Goal: Task Accomplishment & Management: Manage account settings

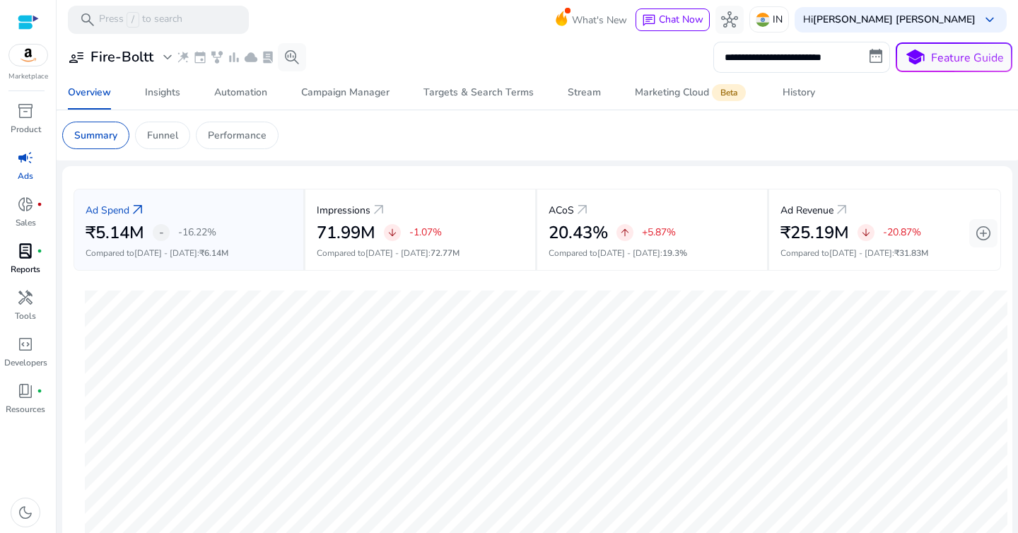
click at [33, 259] on span "lab_profile" at bounding box center [25, 250] width 17 height 17
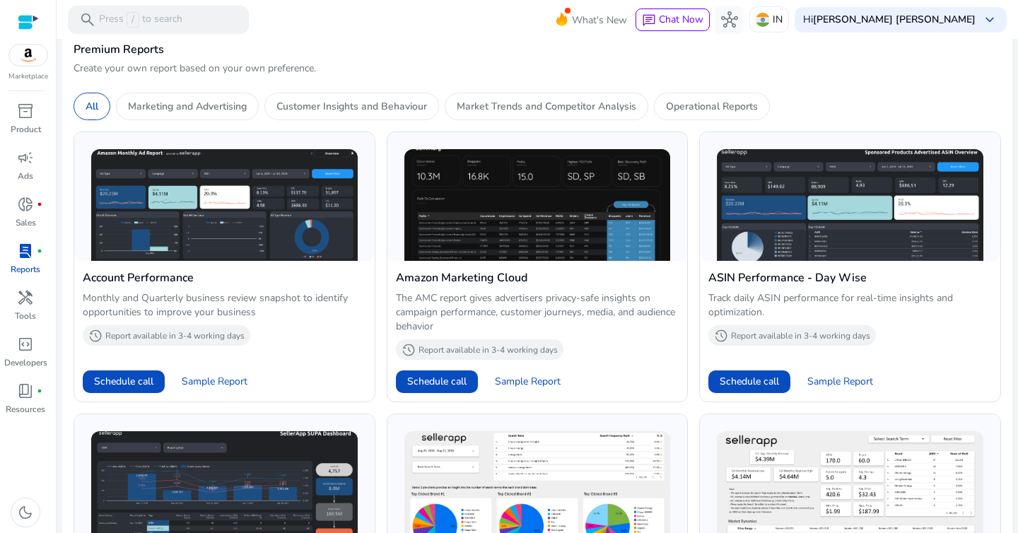
scroll to position [283, 0]
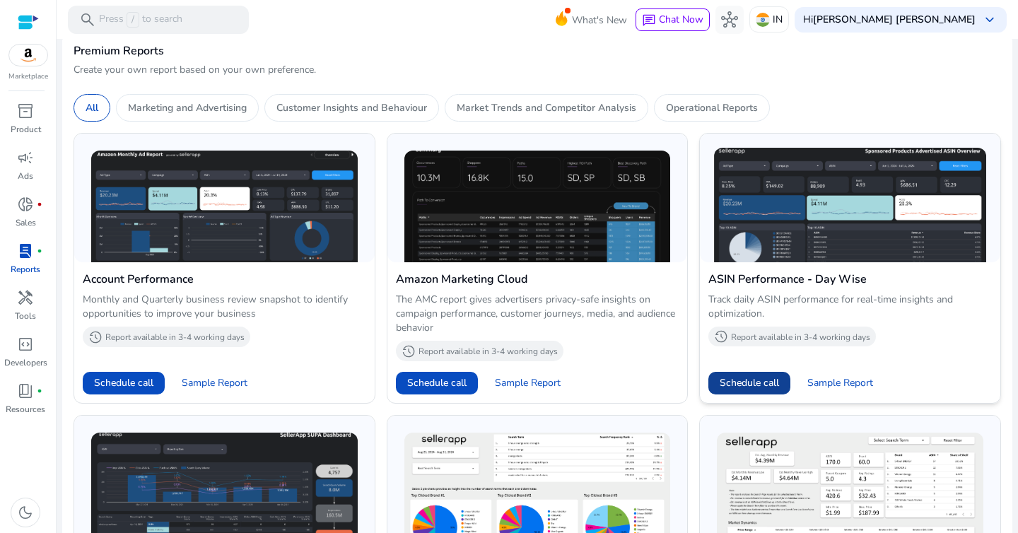
click at [771, 380] on span "Schedule call" at bounding box center [749, 382] width 59 height 15
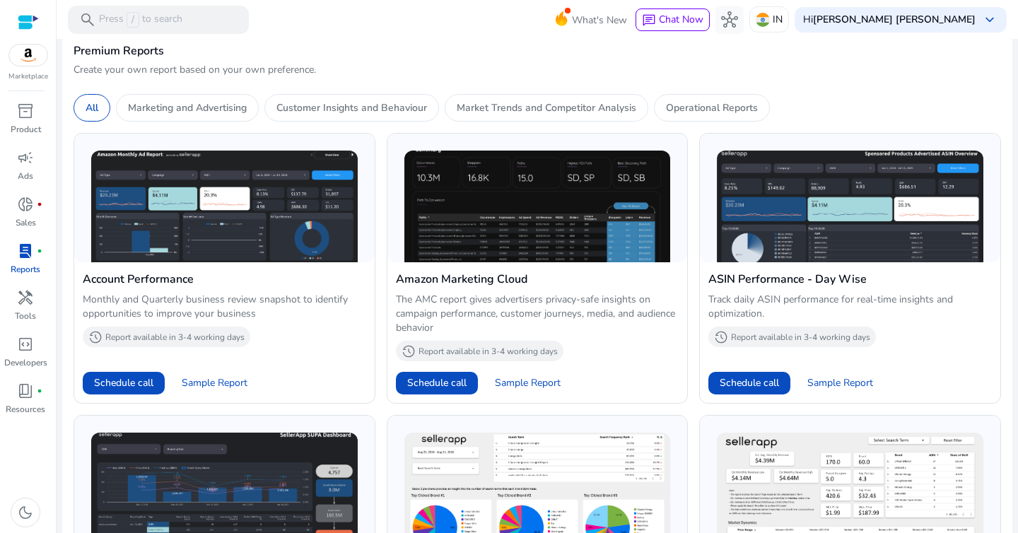
click at [462, 75] on p "Create your own report based on your own preference." at bounding box center [537, 70] width 927 height 14
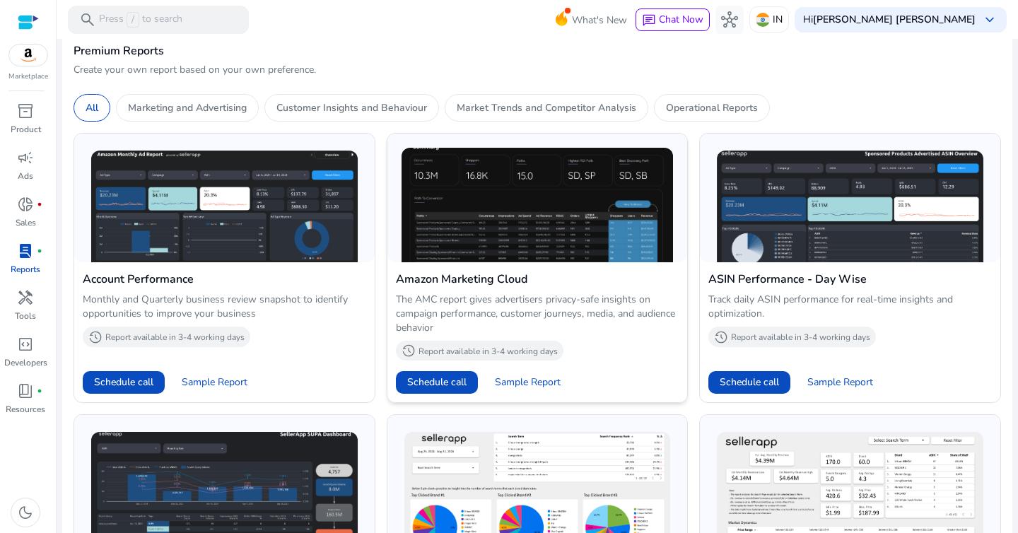
click at [460, 352] on p "Report available in 3-4 working days" at bounding box center [487, 351] width 139 height 11
click at [529, 377] on span "Sample Report" at bounding box center [528, 382] width 66 height 14
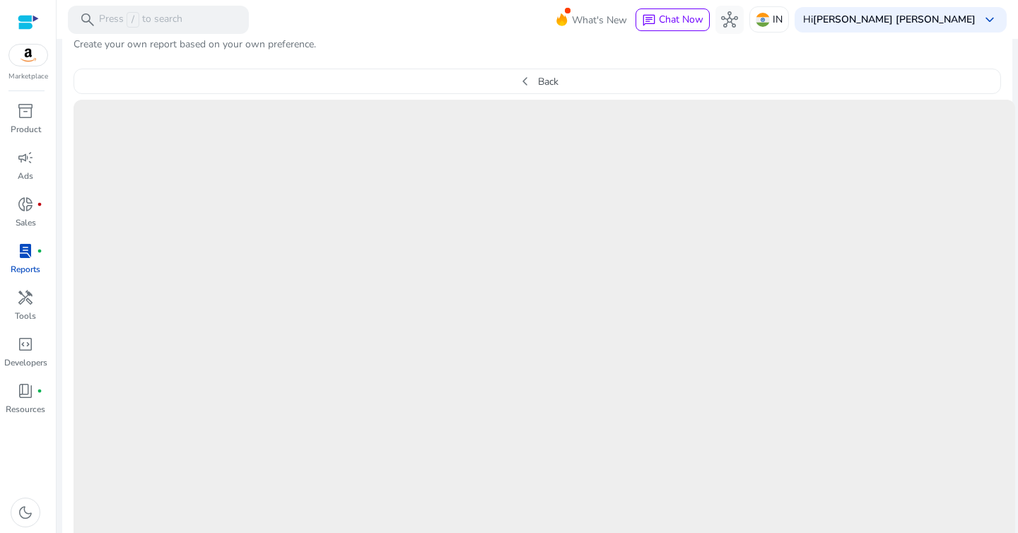
scroll to position [0, 0]
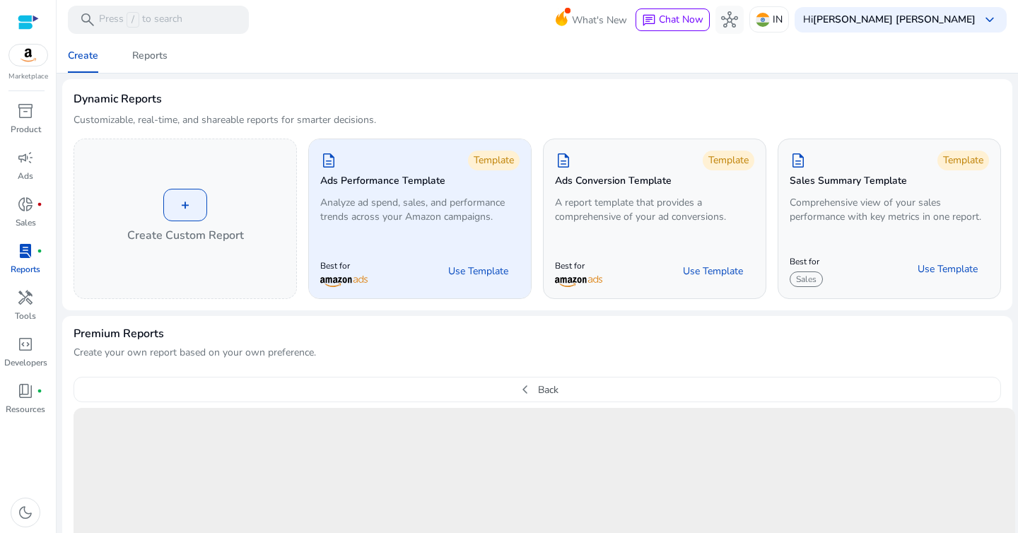
click at [409, 209] on p "Analyze ad spend, sales, and performance trends across your Amazon campaigns." at bounding box center [419, 210] width 199 height 28
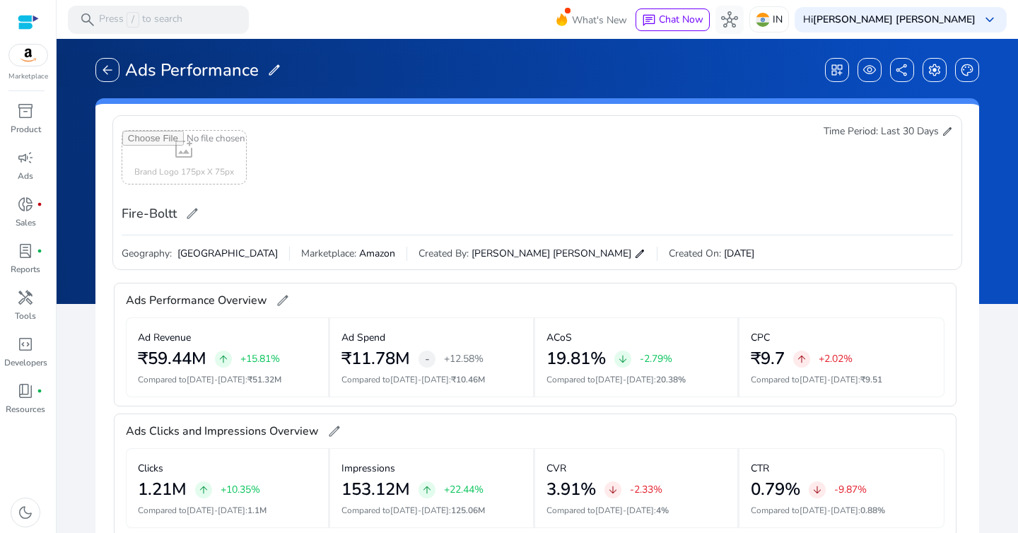
click at [945, 134] on span "edit" at bounding box center [947, 131] width 11 height 11
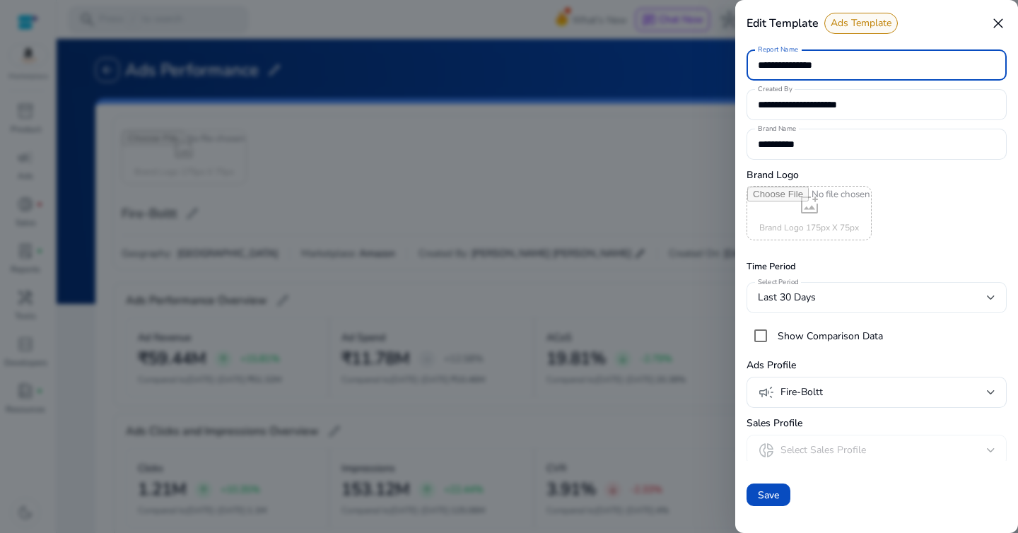
click at [841, 299] on div "Last 30 Days" at bounding box center [872, 298] width 229 height 16
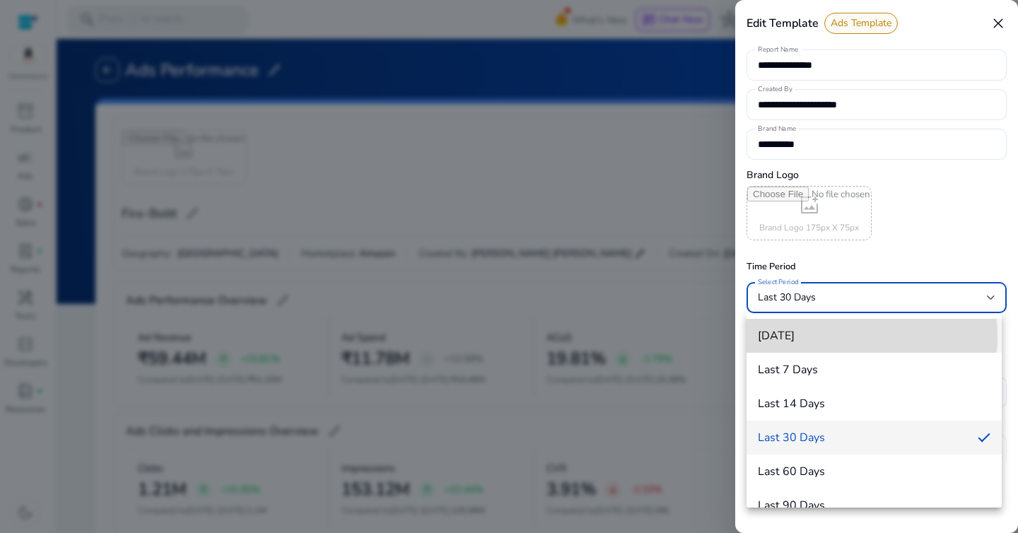
click at [820, 336] on span "[DATE]" at bounding box center [874, 335] width 233 height 13
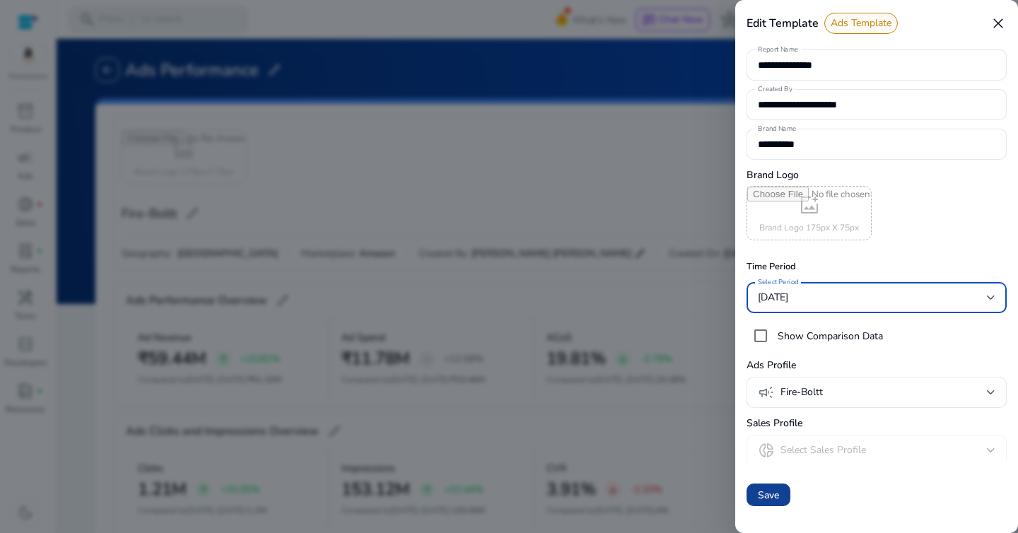
click at [773, 493] on span "Save" at bounding box center [768, 495] width 21 height 15
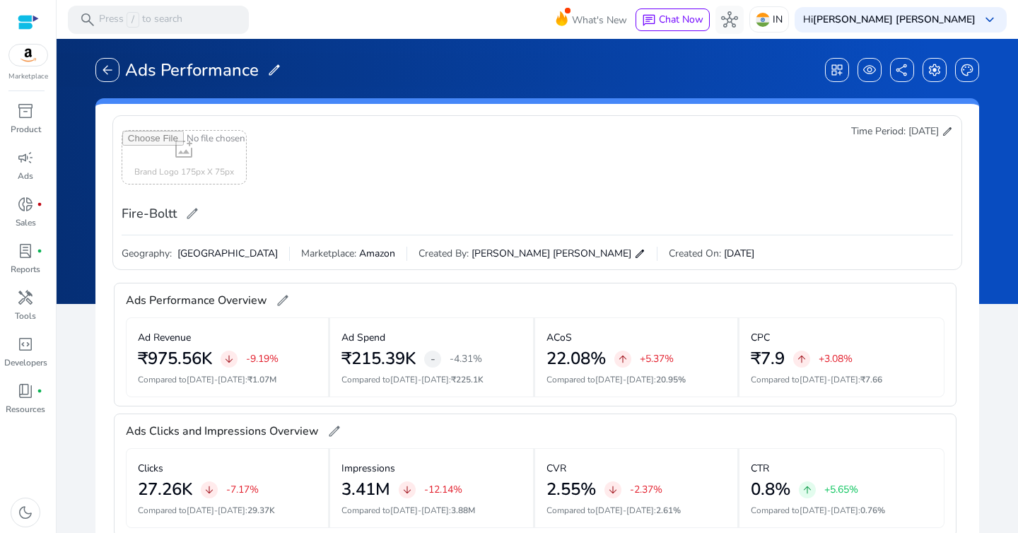
click at [207, 163] on input "file" at bounding box center [184, 157] width 124 height 53
type input "**********"
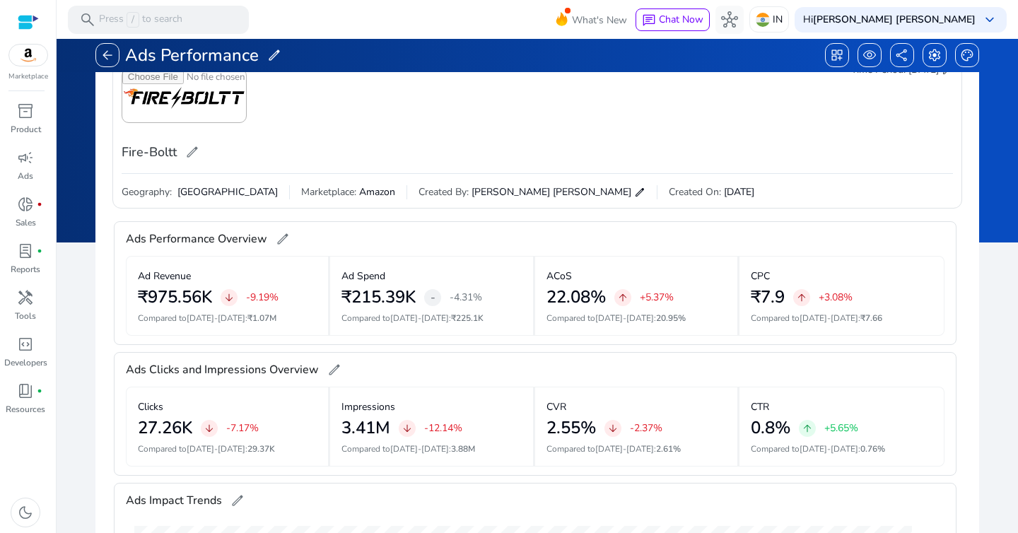
scroll to position [64, 0]
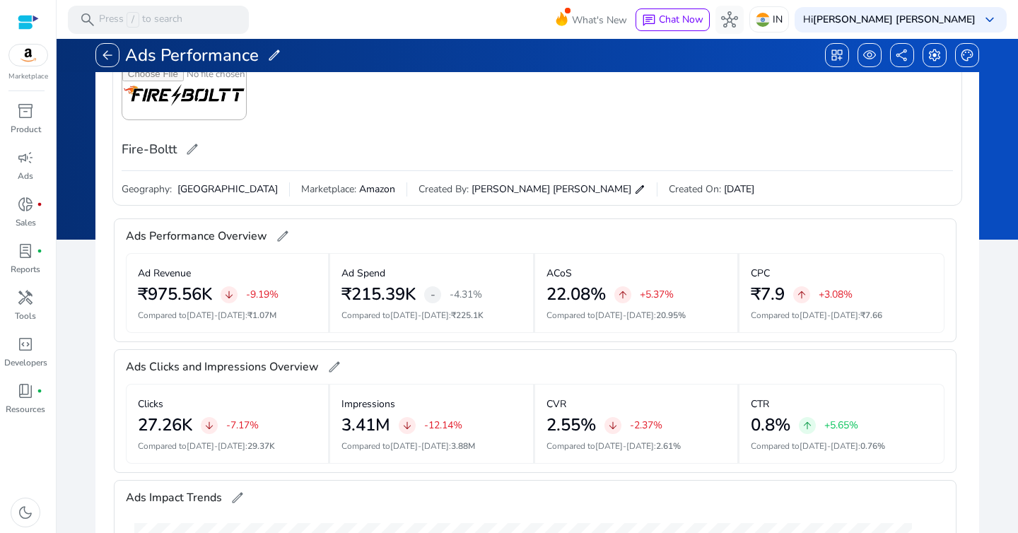
click at [301, 188] on span "Marketplace:" at bounding box center [328, 189] width 55 height 14
drag, startPoint x: 344, startPoint y: 181, endPoint x: 421, endPoint y: 181, distance: 77.1
click at [415, 181] on div "Geography: India Marketplace: Amazon Created By: [PERSON_NAME] [PERSON_NAME] ed…" at bounding box center [537, 183] width 831 height 25
click at [421, 181] on div "Geography: India Marketplace: Amazon Created By: [PERSON_NAME] [PERSON_NAME] ed…" at bounding box center [537, 183] width 831 height 25
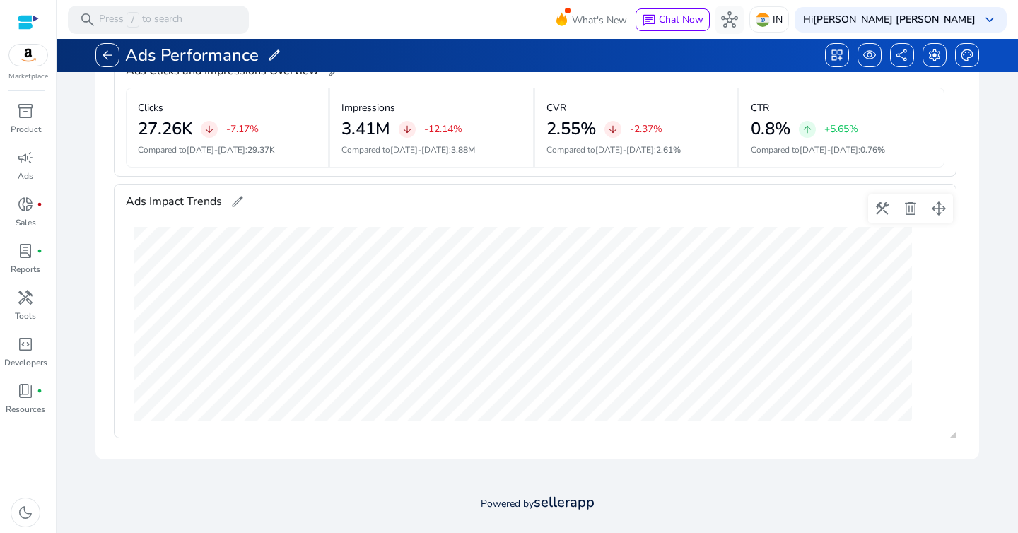
scroll to position [0, 0]
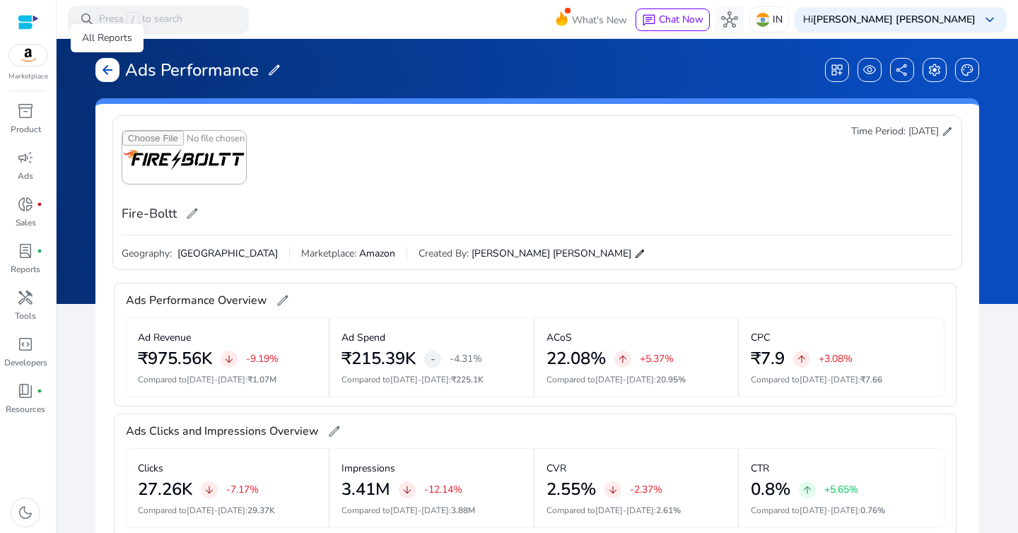
click at [96, 71] on div "arrow_back" at bounding box center [107, 70] width 24 height 24
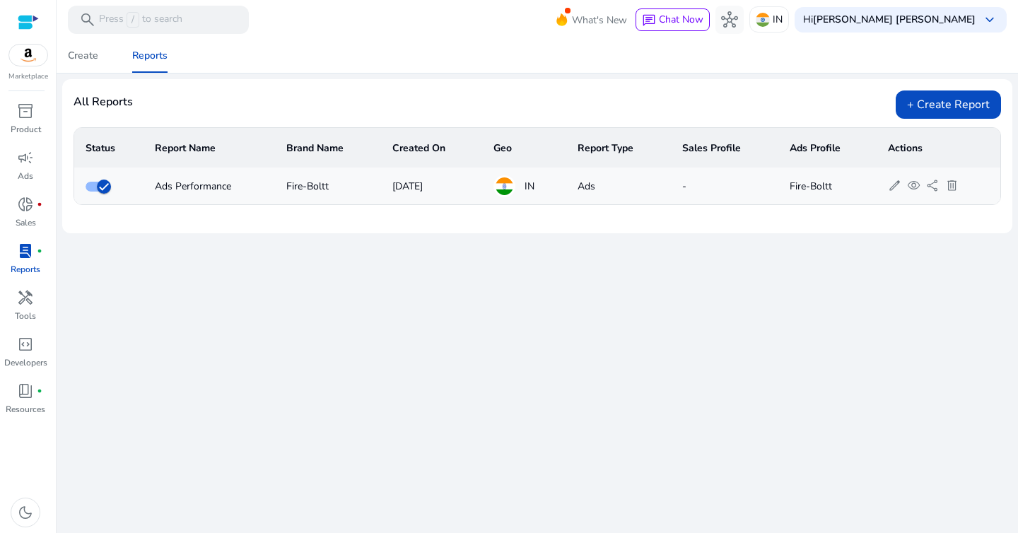
click at [33, 245] on span "lab_profile" at bounding box center [25, 250] width 17 height 17
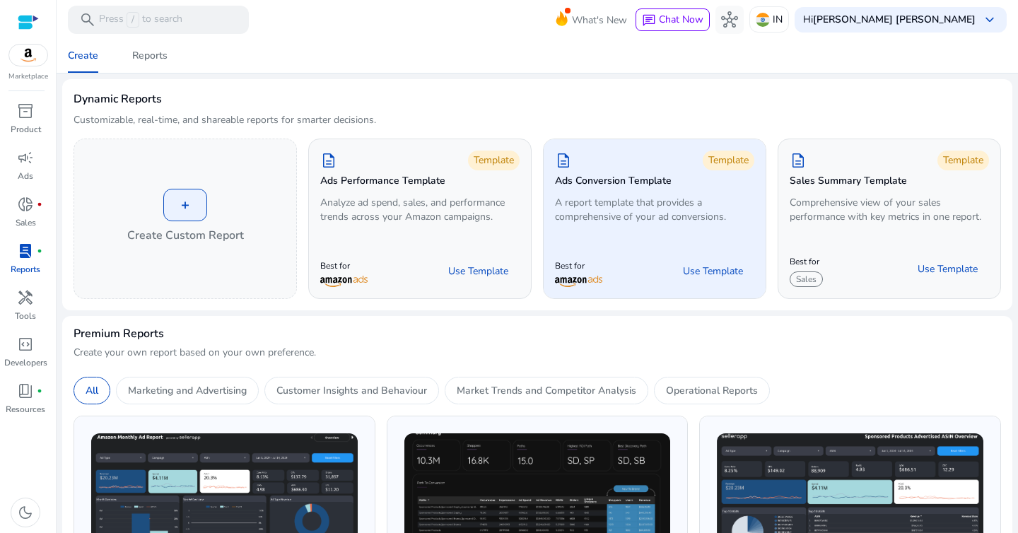
click at [645, 220] on p "A report template that provides a comprehensive of your ad conversions." at bounding box center [654, 210] width 199 height 28
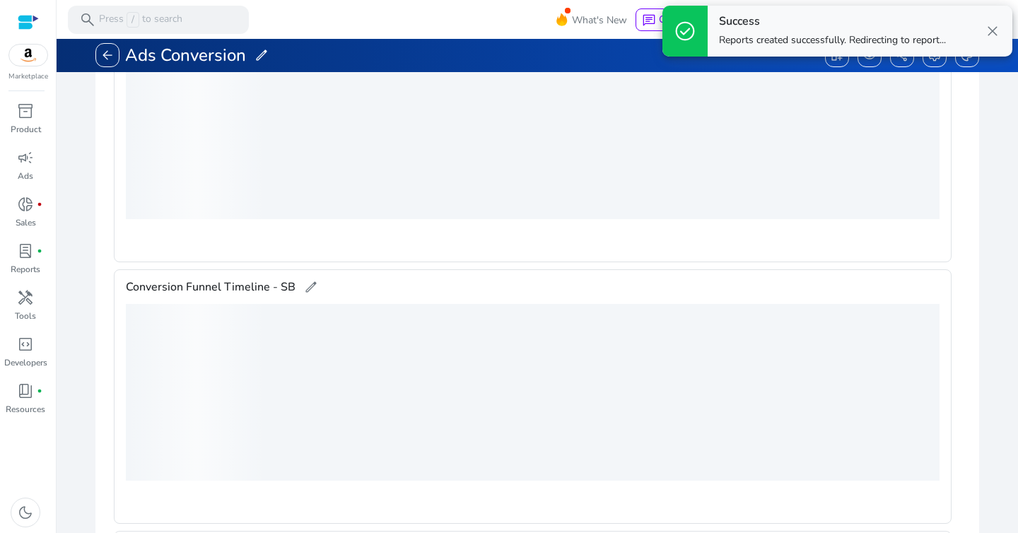
scroll to position [506, 0]
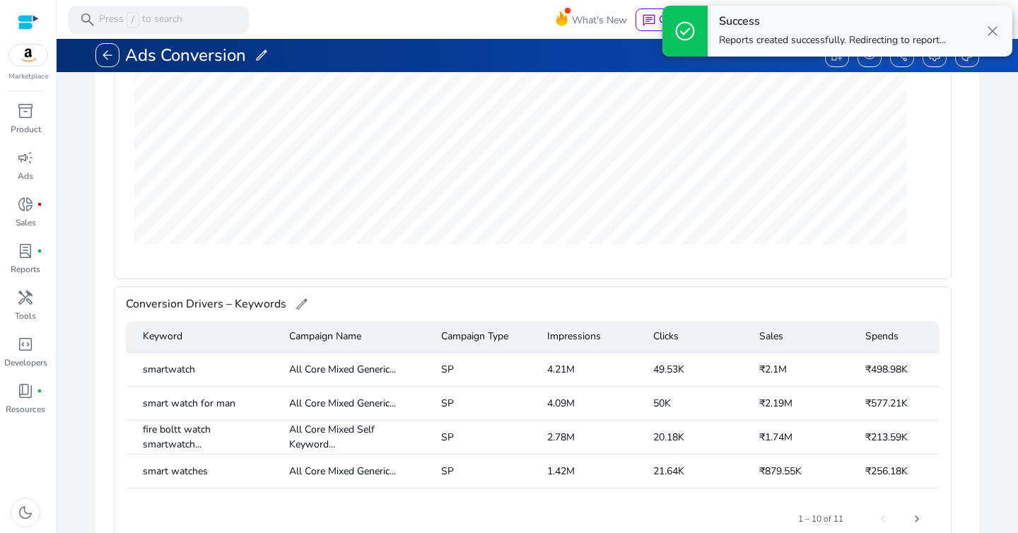
click at [992, 23] on span "close" at bounding box center [992, 31] width 17 height 17
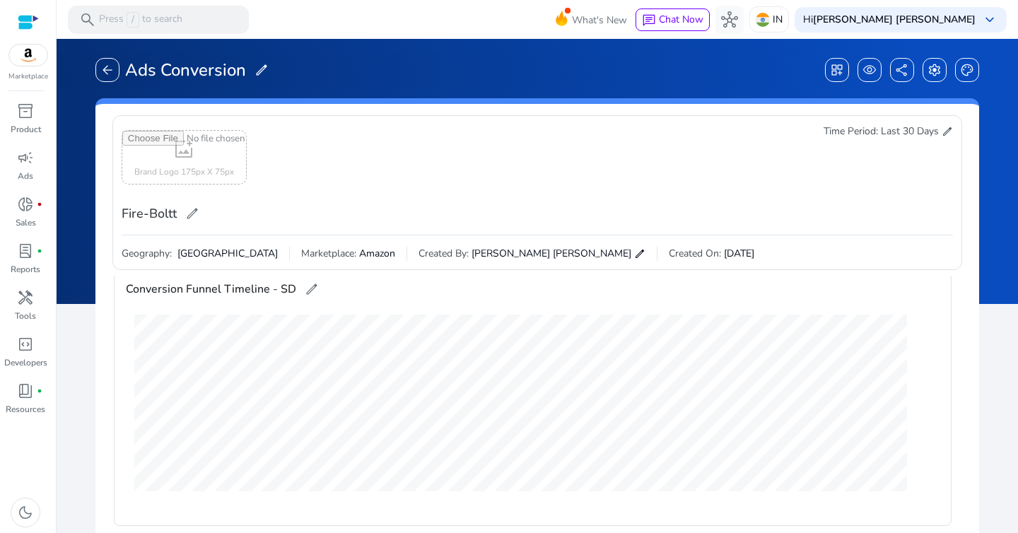
scroll to position [0, 0]
click at [208, 146] on input "file" at bounding box center [184, 157] width 124 height 53
type input "**********"
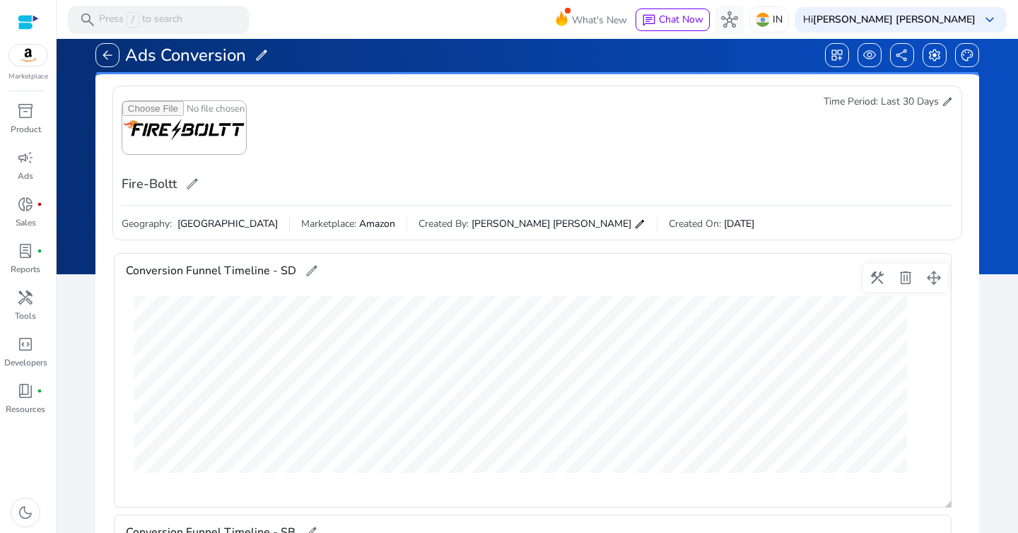
scroll to position [28, 0]
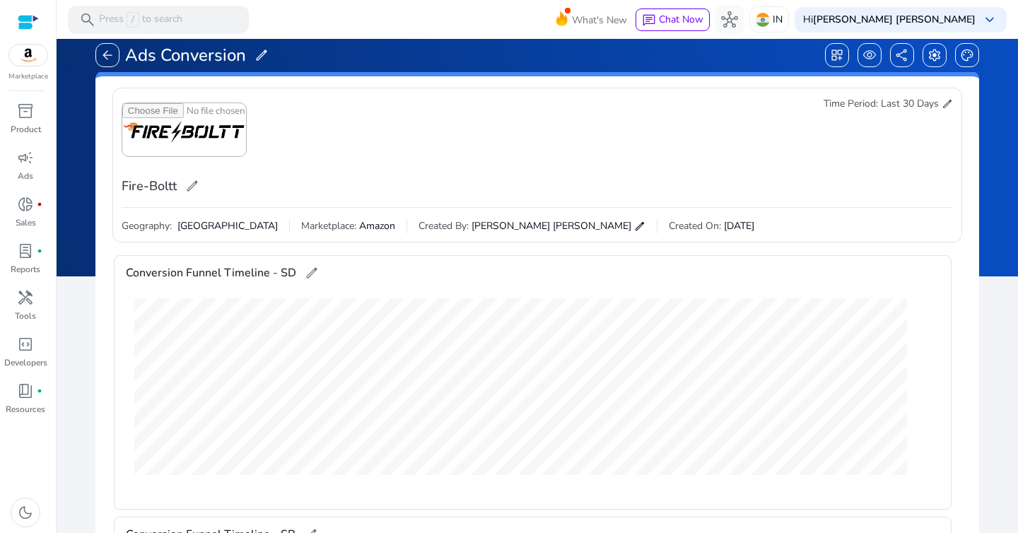
click at [942, 107] on span "edit" at bounding box center [947, 103] width 11 height 11
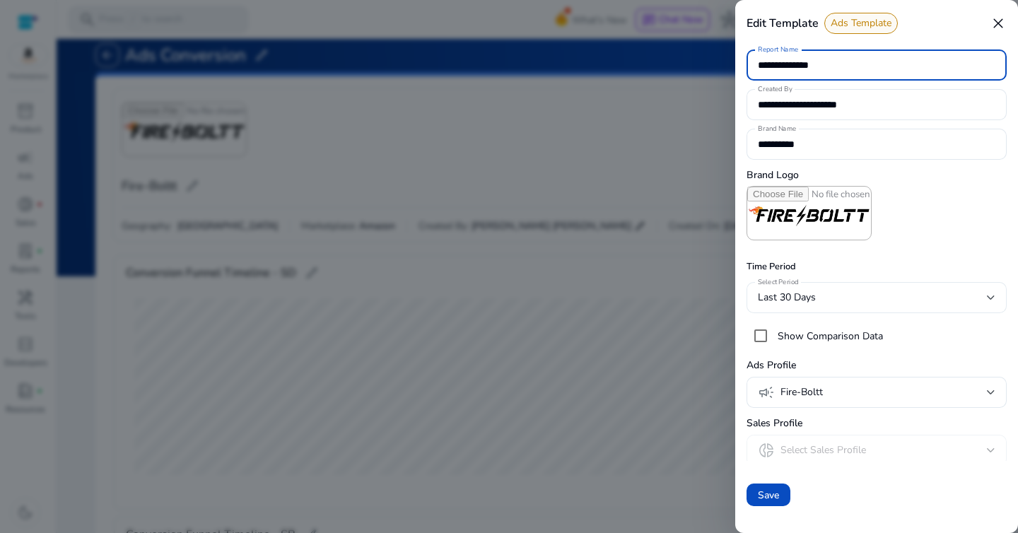
click at [792, 297] on span "Last 30 Days" at bounding box center [787, 297] width 58 height 13
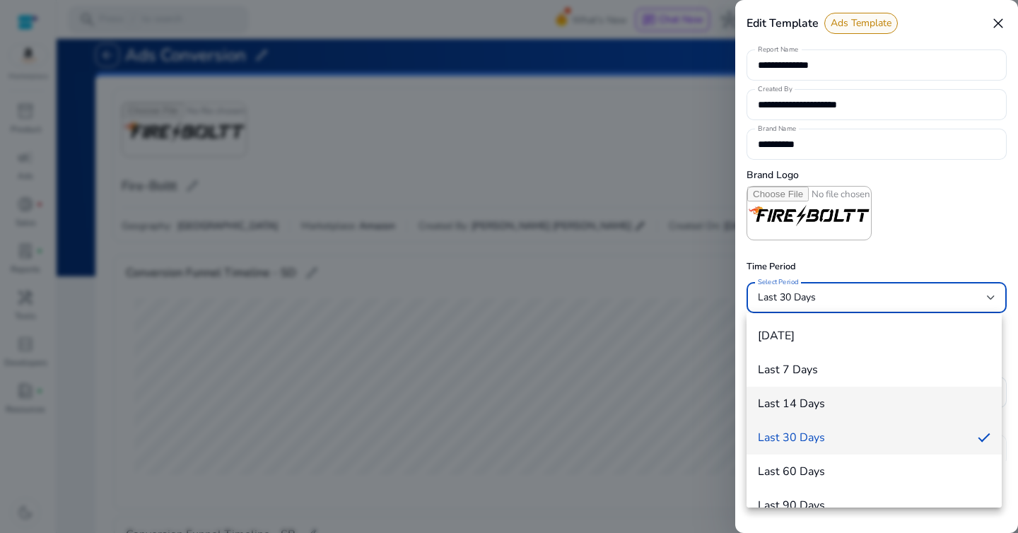
click at [812, 402] on h4 "Last 14 Days" at bounding box center [791, 403] width 67 height 13
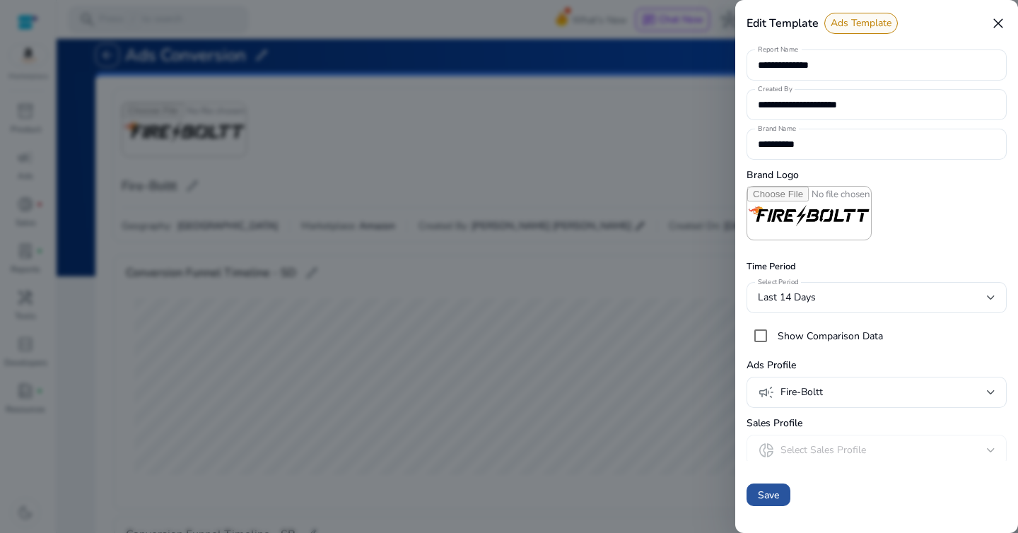
click at [776, 497] on span "Save" at bounding box center [768, 495] width 21 height 15
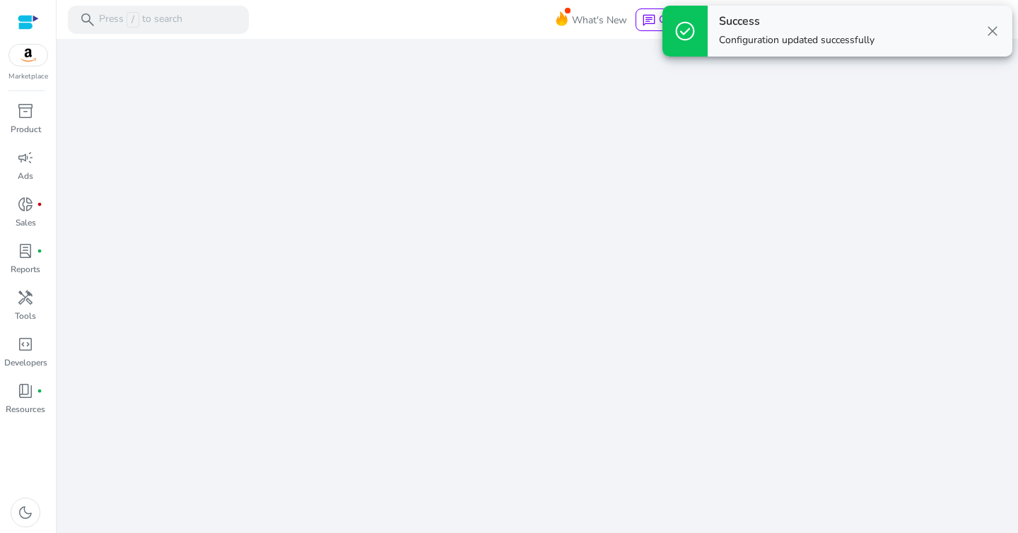
click at [993, 30] on span "close" at bounding box center [992, 31] width 17 height 17
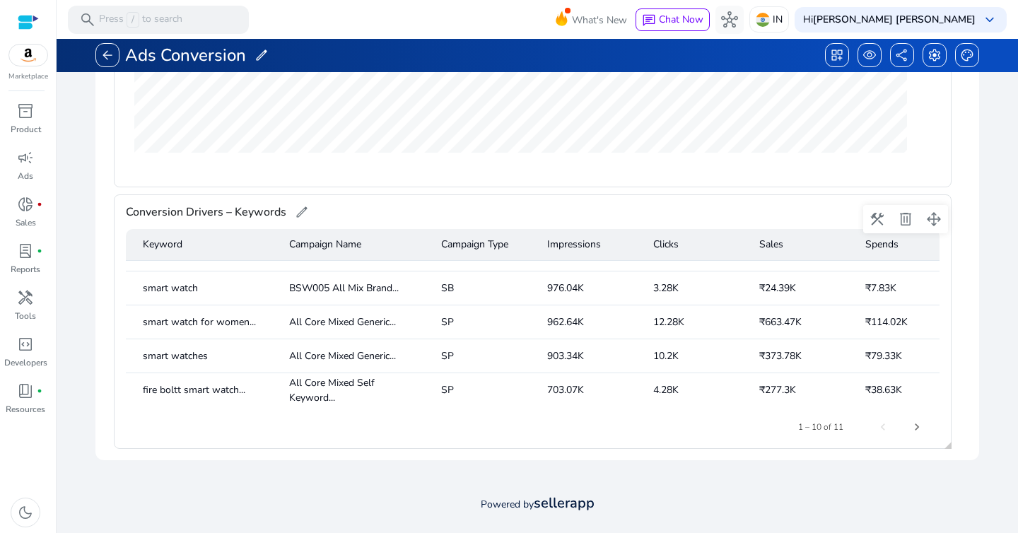
scroll to position [361, 0]
click at [878, 214] on span at bounding box center [877, 218] width 34 height 34
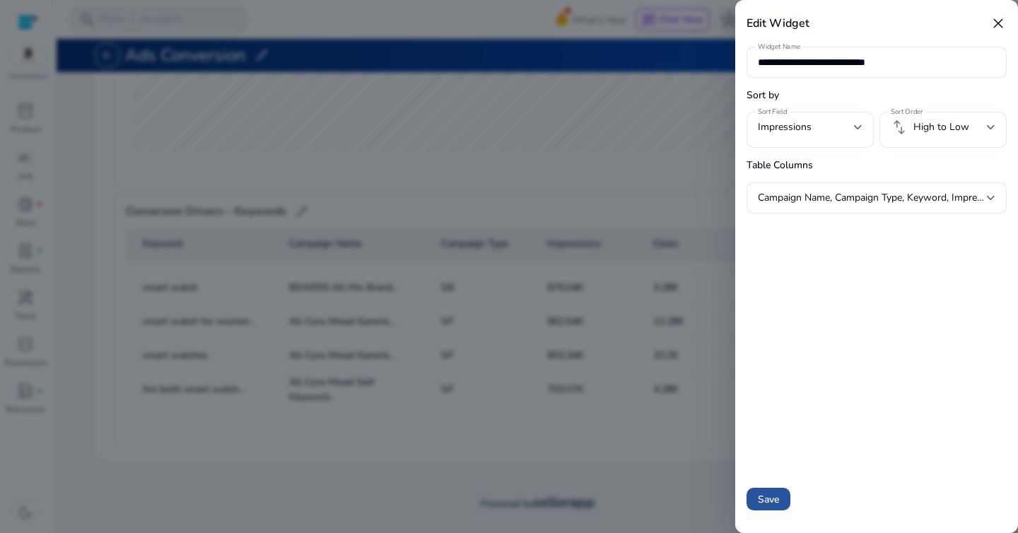
click at [771, 498] on span "Save" at bounding box center [768, 499] width 21 height 15
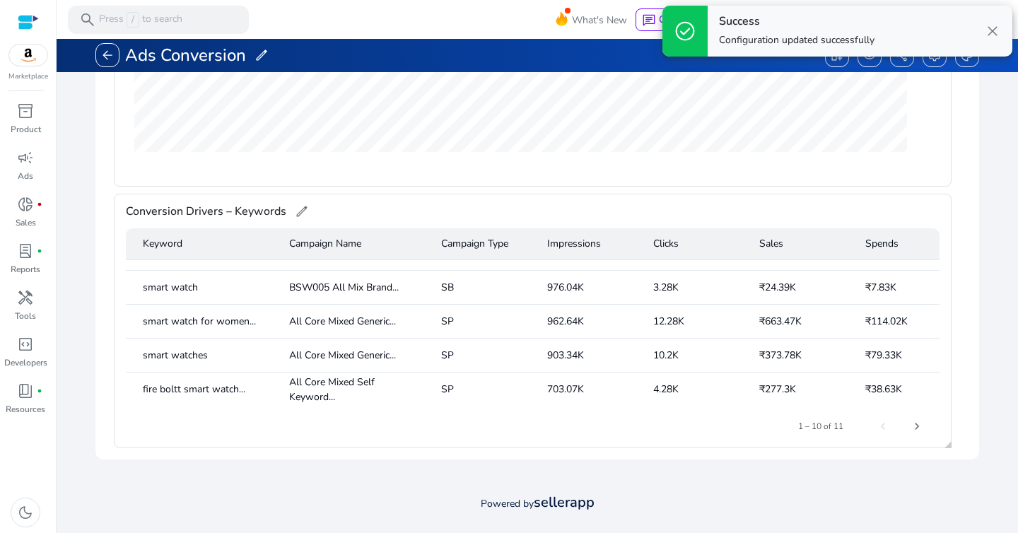
click at [681, 197] on div at bounding box center [533, 197] width 838 height 7
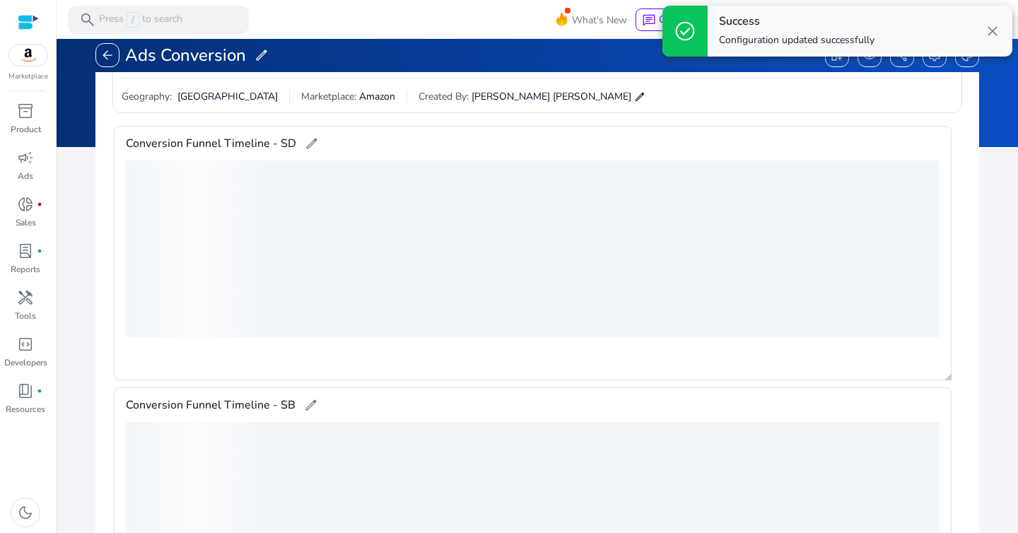
scroll to position [0, 0]
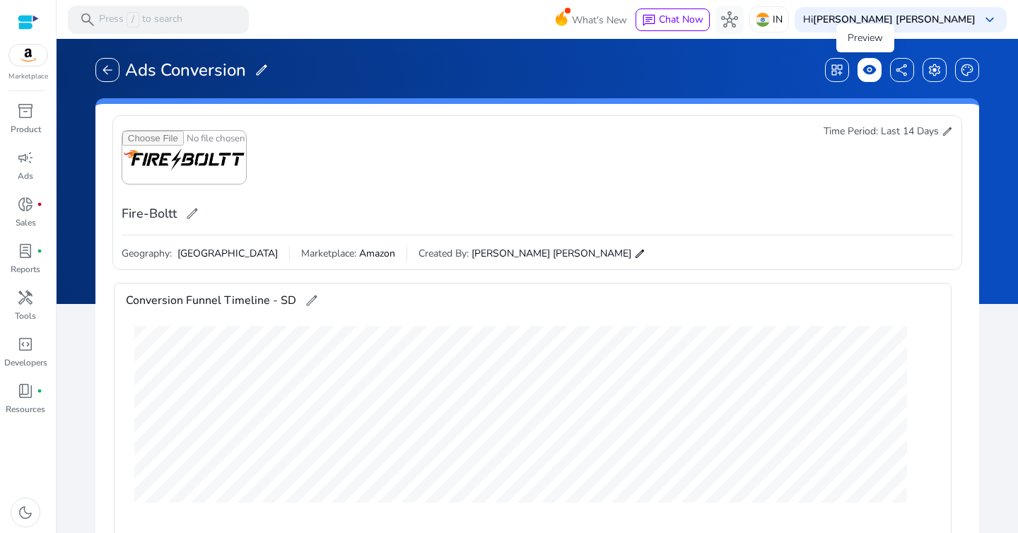
click at [866, 73] on span "visibility" at bounding box center [869, 70] width 14 height 14
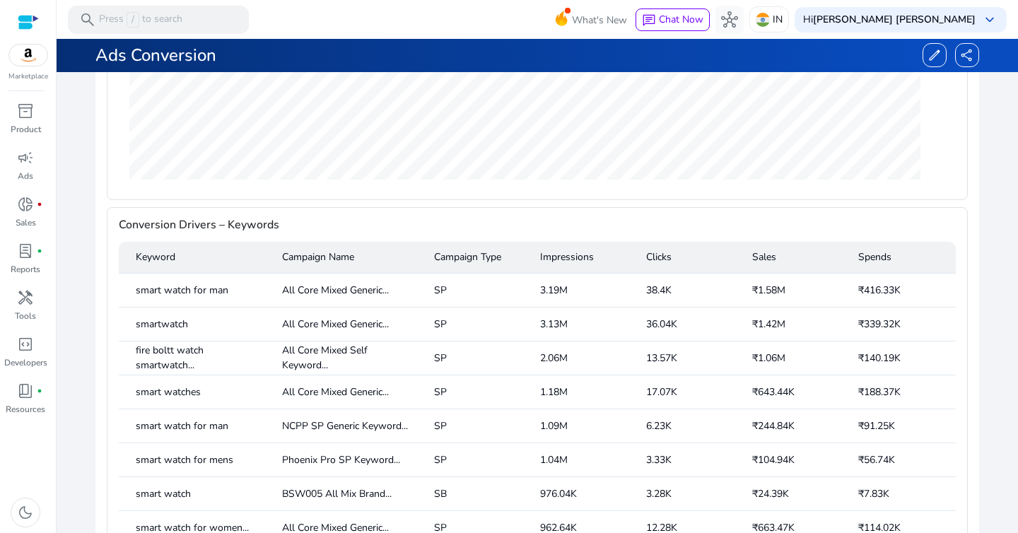
scroll to position [1036, 0]
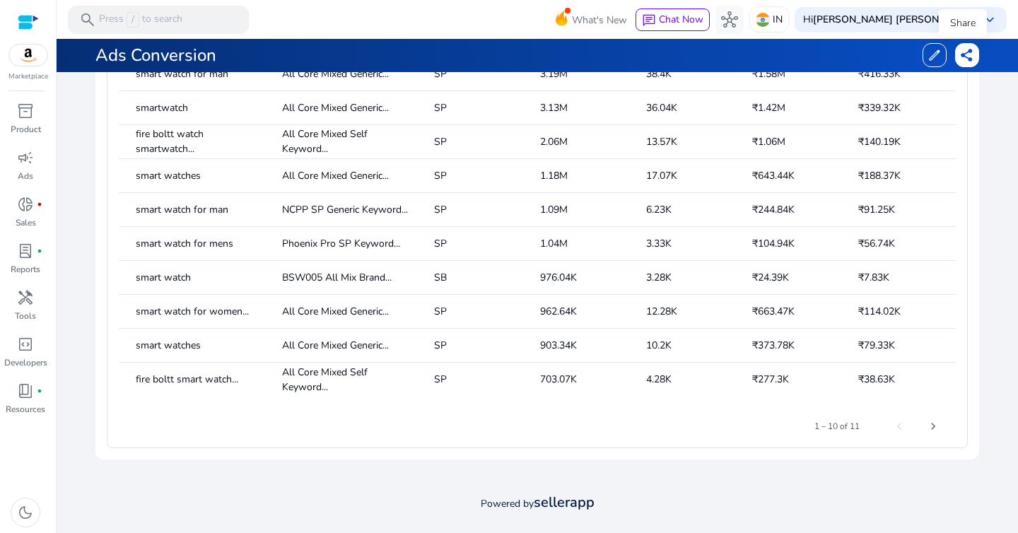
click at [955, 64] on div "share" at bounding box center [967, 55] width 24 height 24
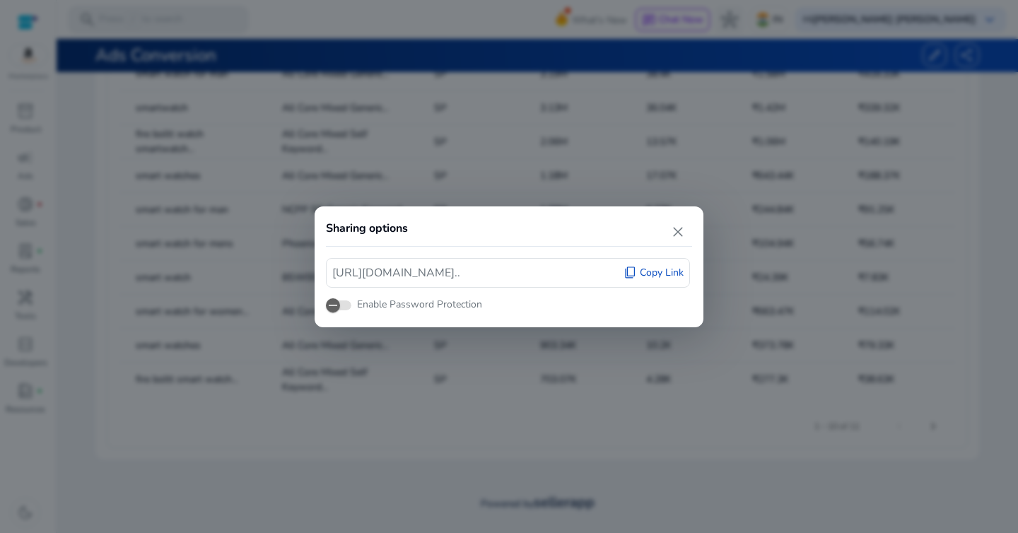
click at [648, 273] on span "Copy Link" at bounding box center [662, 273] width 44 height 14
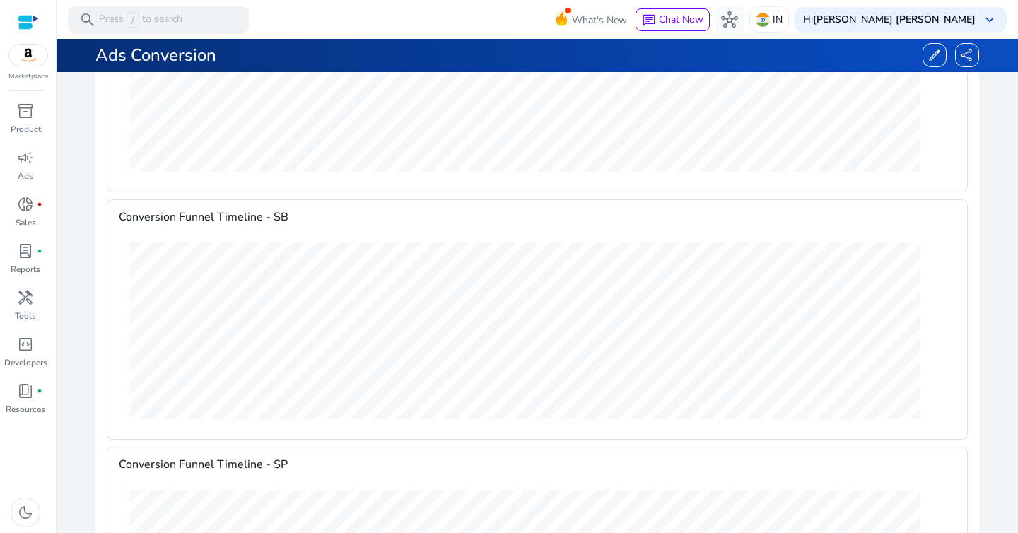
scroll to position [0, 0]
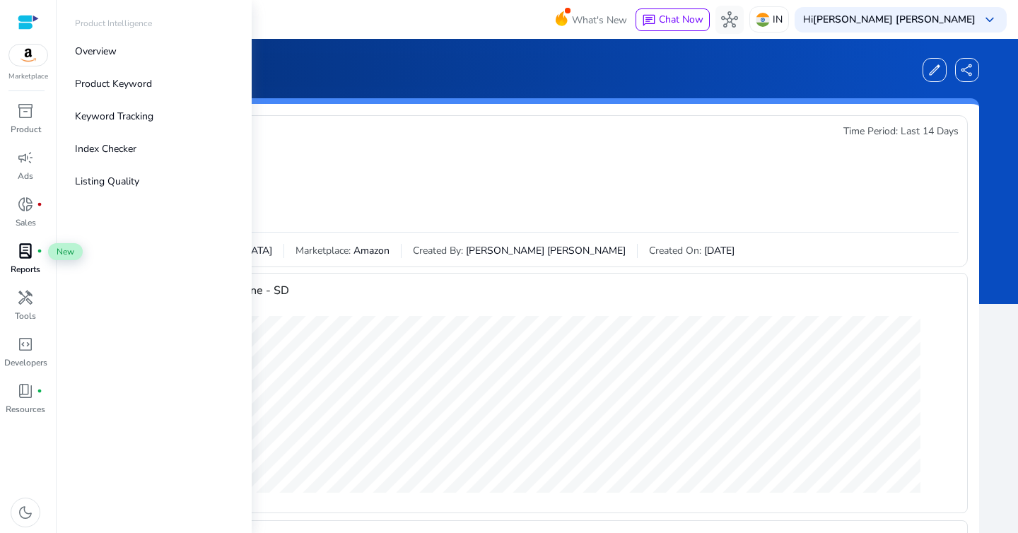
click at [34, 245] on div "lab_profile fiber_manual_record" at bounding box center [26, 251] width 40 height 23
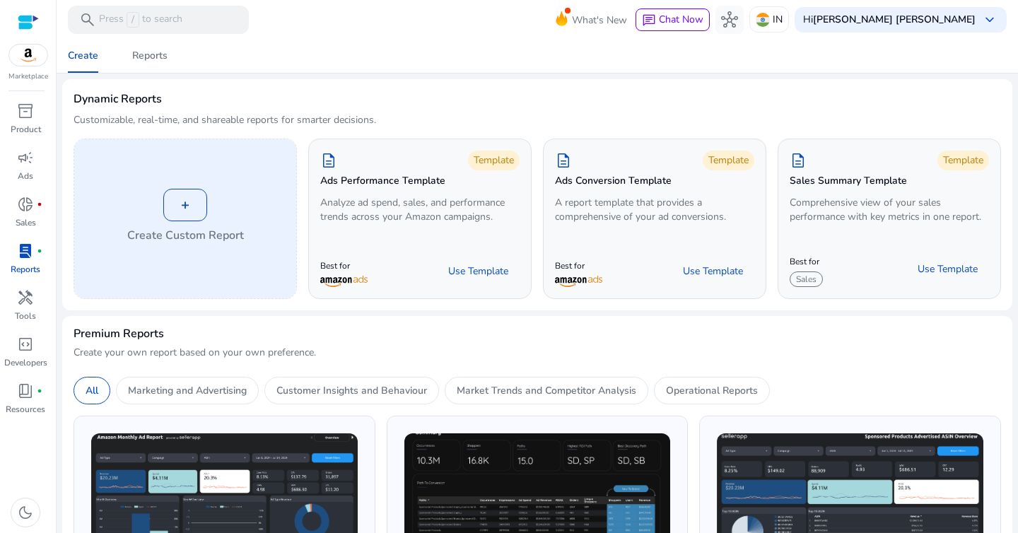
click at [189, 196] on div "+" at bounding box center [185, 205] width 44 height 33
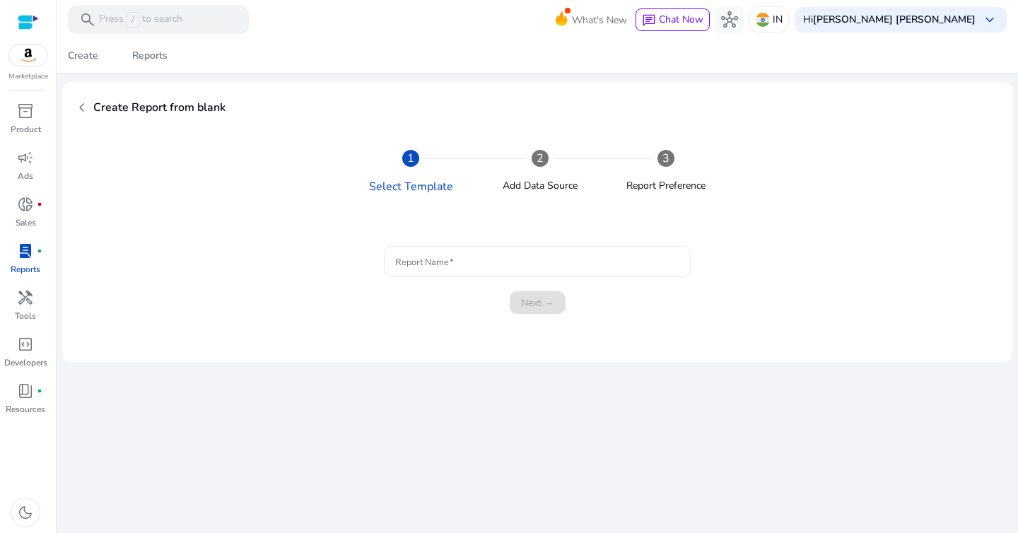
click at [491, 264] on input "Report Name" at bounding box center [537, 262] width 284 height 16
click at [85, 108] on span "chevron_left" at bounding box center [82, 107] width 17 height 17
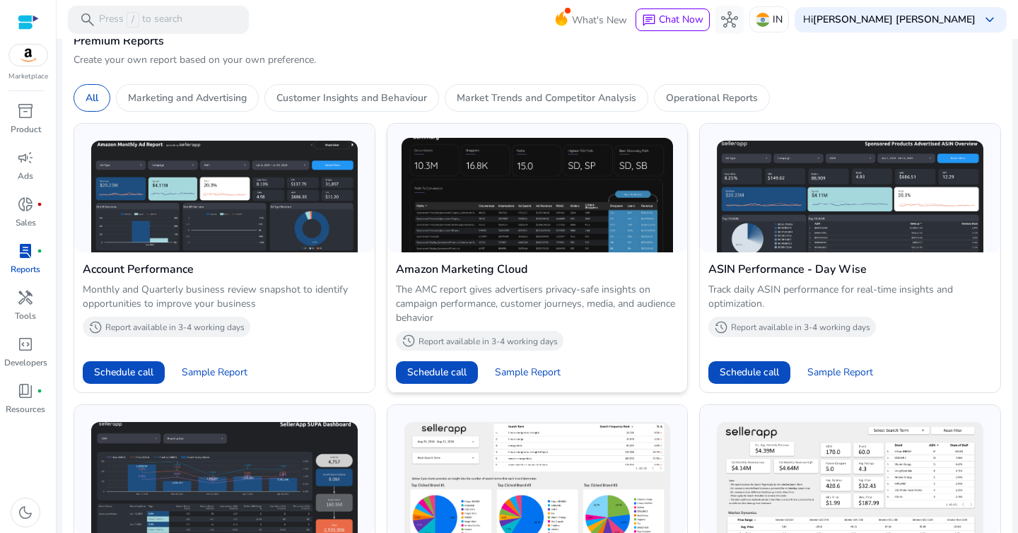
click at [496, 340] on p "Report available in 3-4 working days" at bounding box center [487, 341] width 139 height 11
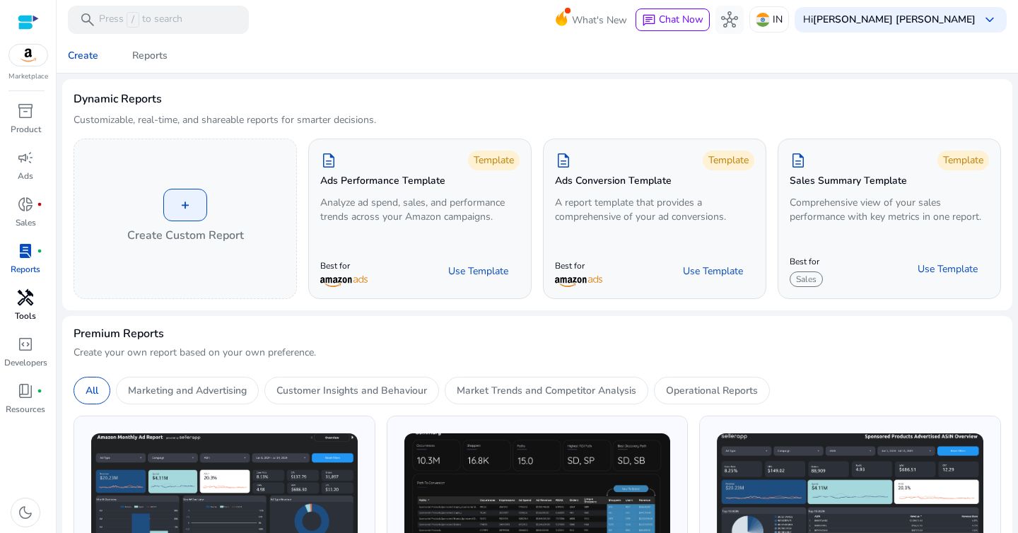
click at [23, 310] on p "Tools" at bounding box center [25, 316] width 21 height 13
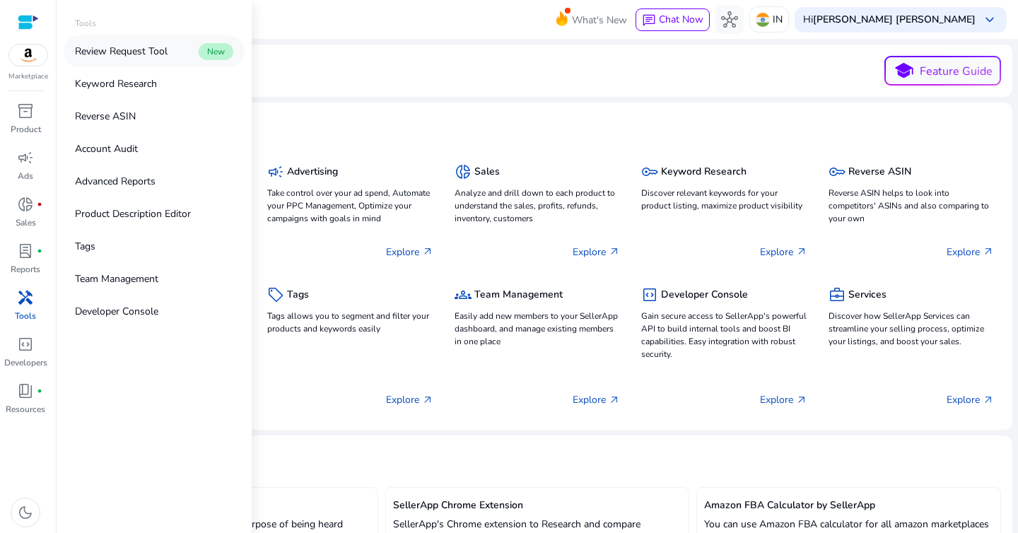
click at [132, 56] on p "Review Request Tool" at bounding box center [121, 51] width 93 height 15
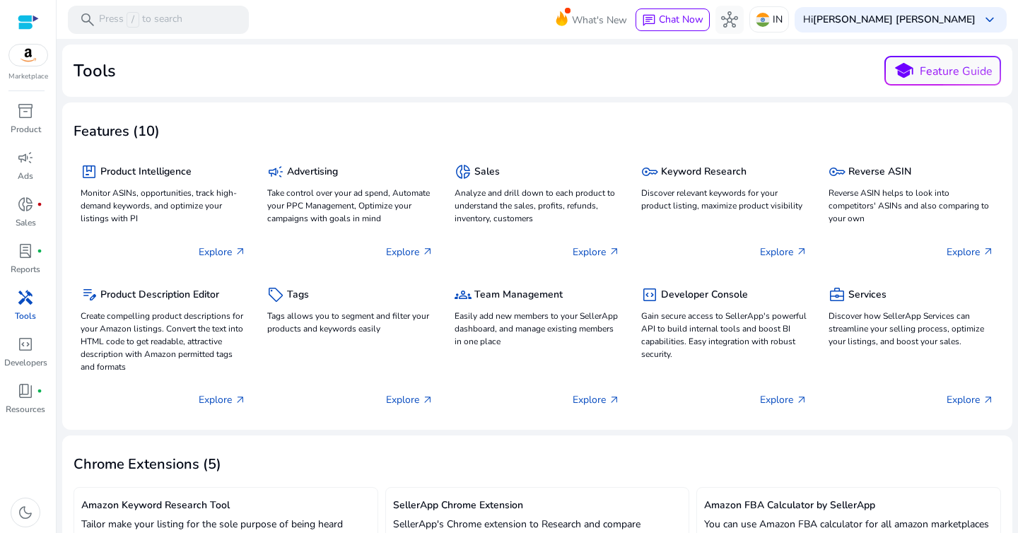
click at [30, 306] on span "handyman" at bounding box center [25, 297] width 17 height 17
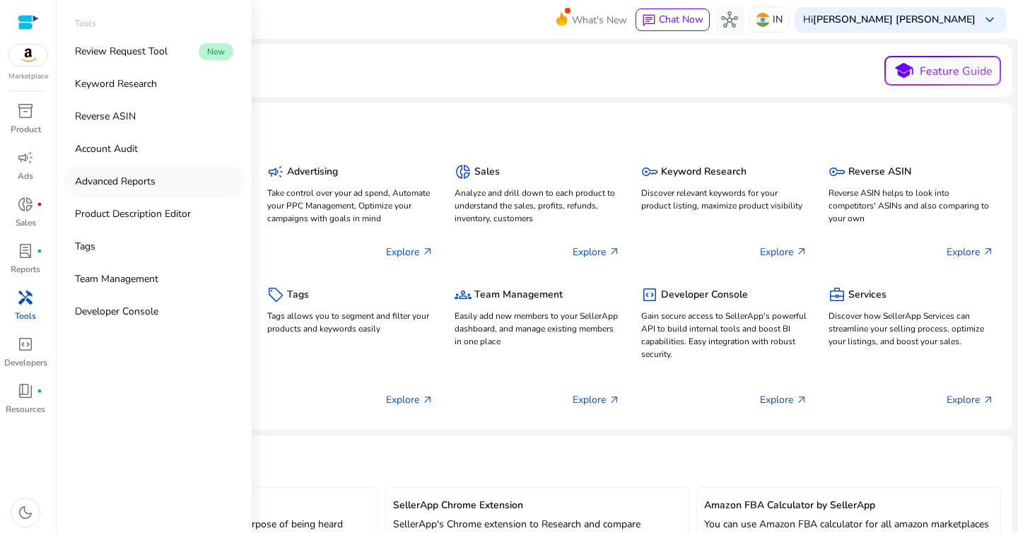
click at [149, 183] on p "Advanced Reports" at bounding box center [115, 181] width 81 height 15
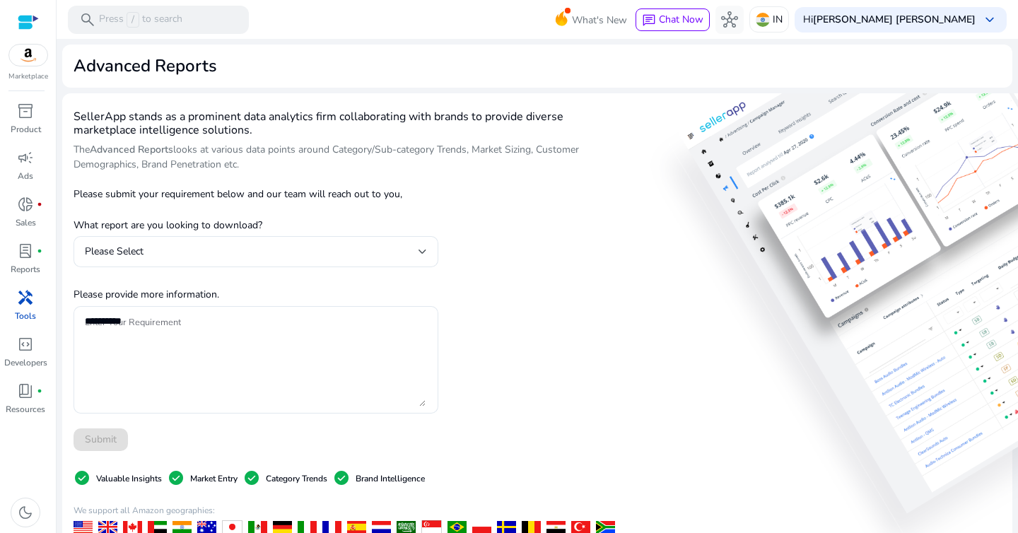
click at [402, 268] on div at bounding box center [256, 274] width 365 height 15
click at [394, 243] on div "Please Select" at bounding box center [256, 251] width 342 height 17
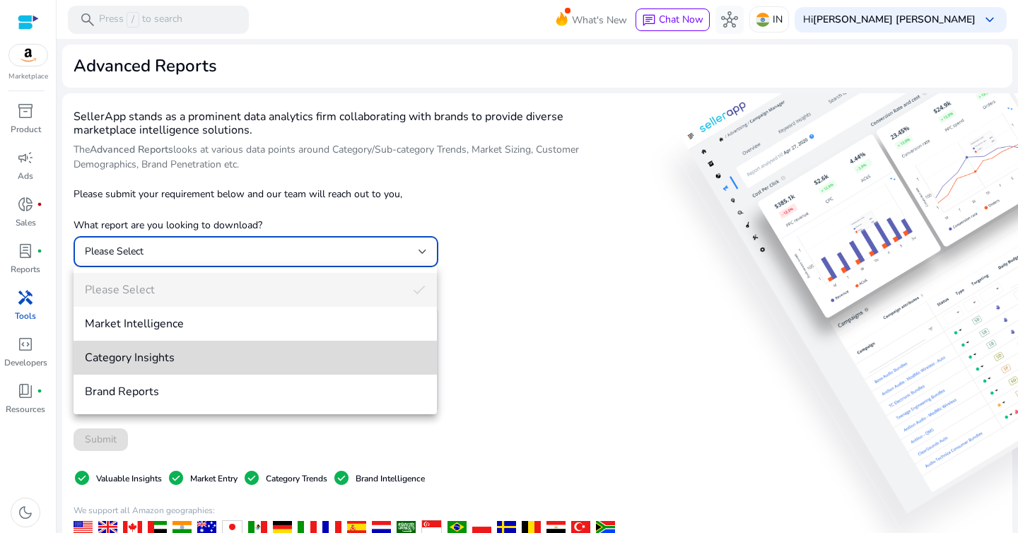
click at [255, 358] on span "Category Insights" at bounding box center [255, 358] width 341 height 16
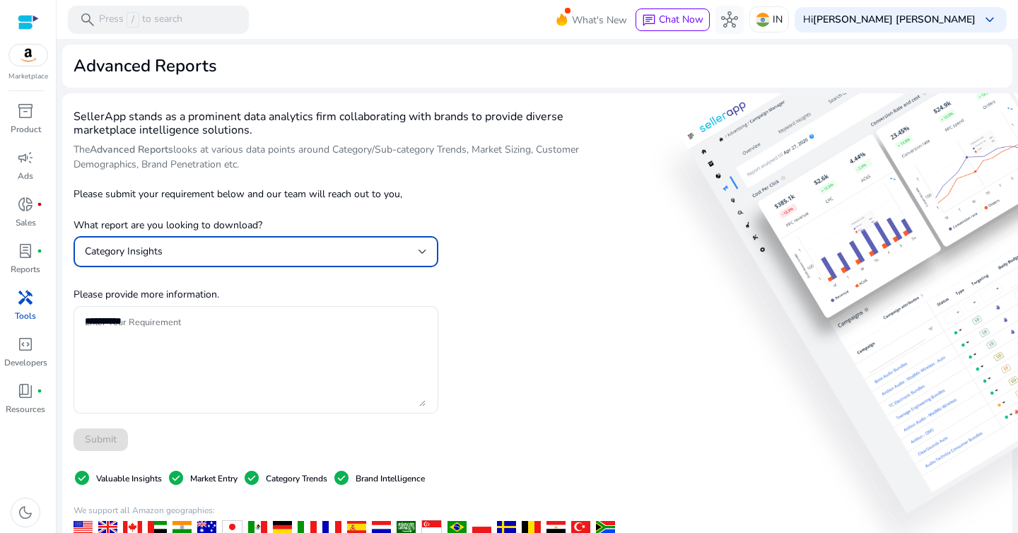
click at [270, 249] on div "Category Insights" at bounding box center [252, 252] width 334 height 16
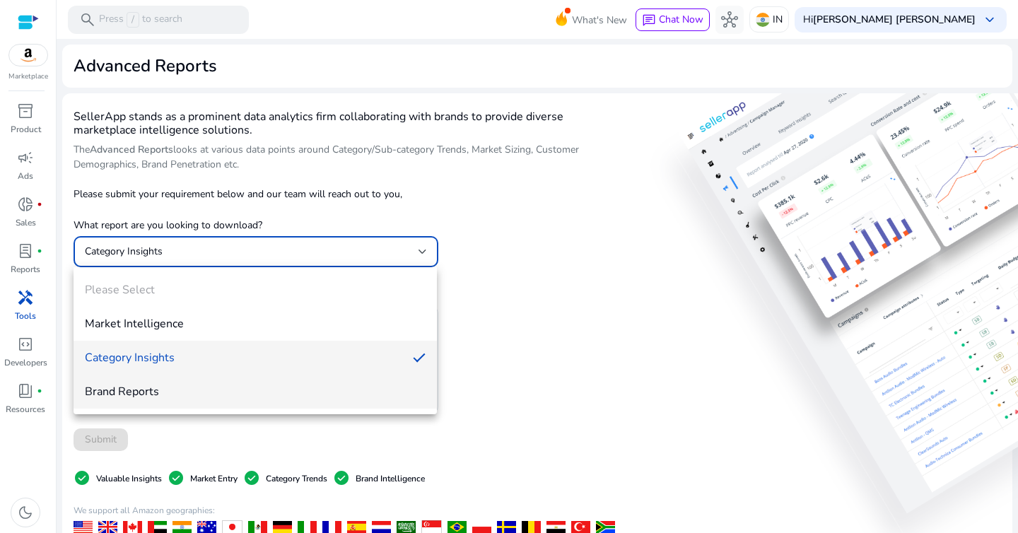
click at [199, 389] on span "Brand Reports" at bounding box center [255, 392] width 341 height 16
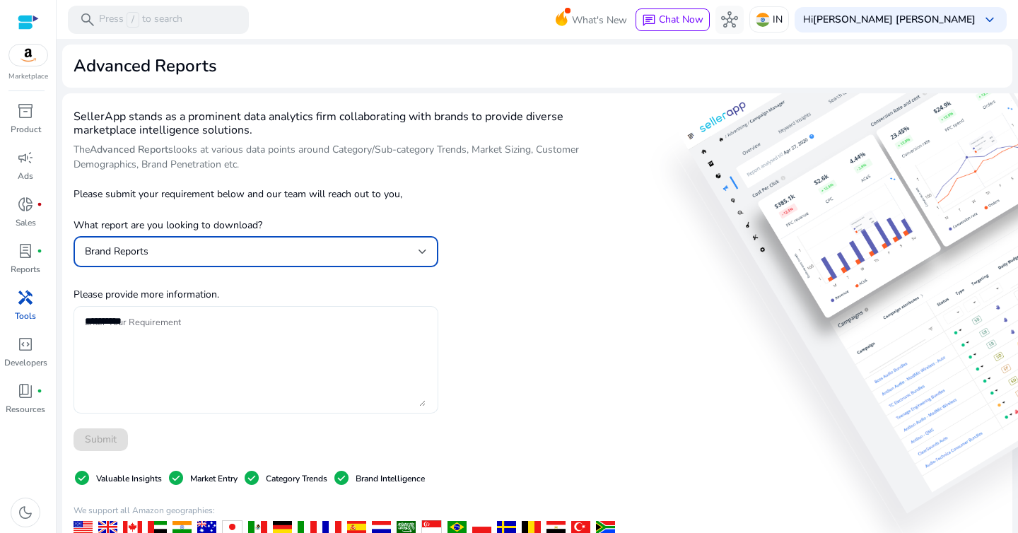
scroll to position [211, 0]
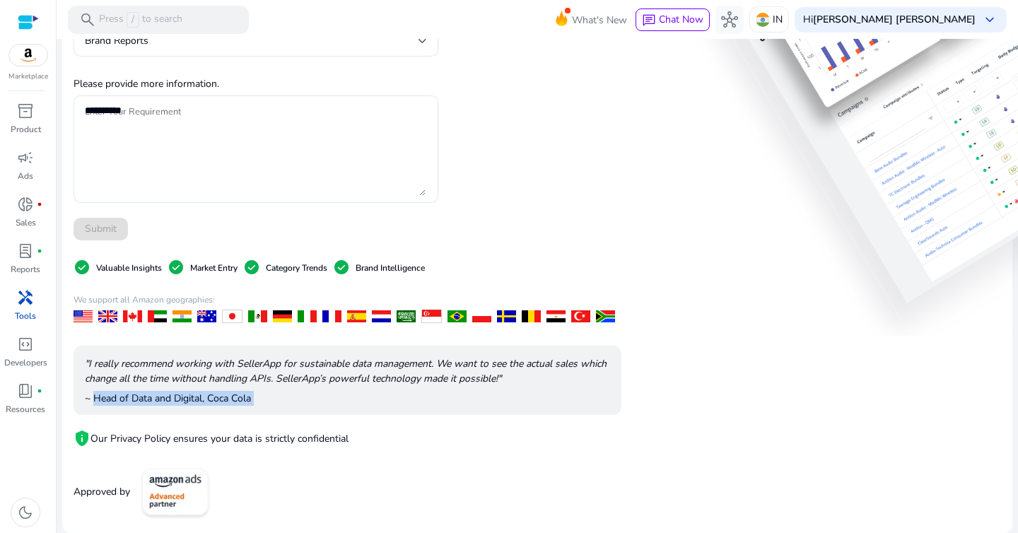
drag, startPoint x: 93, startPoint y: 399, endPoint x: 281, endPoint y: 421, distance: 188.5
click at [280, 421] on app-content-bottom "check_circle Valuable Insights check_circle Market Entry check_circle Category …" at bounding box center [348, 380] width 548 height 281
click at [281, 421] on div "privacy_tip Our Privacy Policy ensures your data is strictly confidential" at bounding box center [348, 432] width 548 height 35
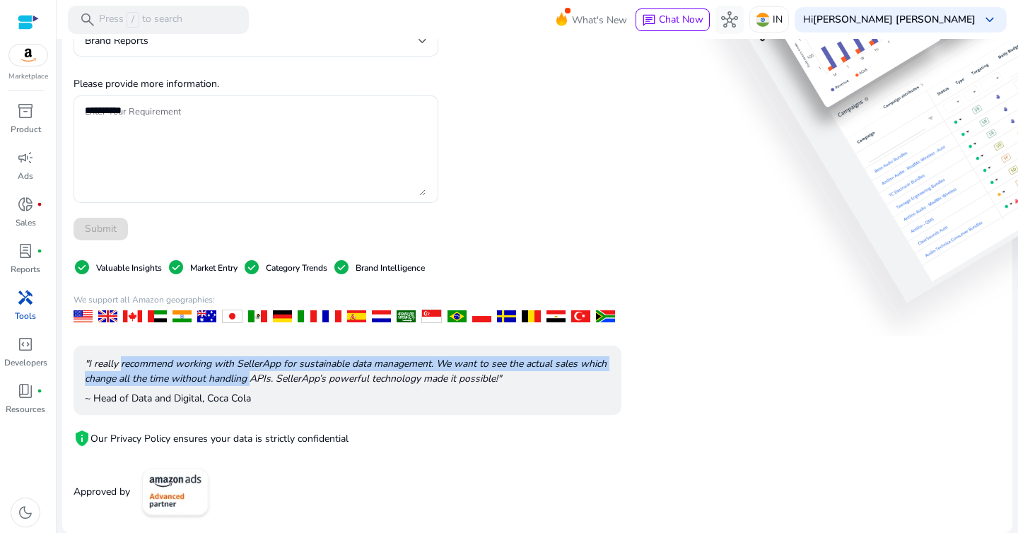
drag, startPoint x: 122, startPoint y: 363, endPoint x: 286, endPoint y: 385, distance: 165.4
click at [285, 383] on p ""I really recommend working with SellerApp for sustainable data management. We …" at bounding box center [347, 371] width 525 height 30
click at [286, 385] on p ""I really recommend working with SellerApp for sustainable data management. We …" at bounding box center [347, 371] width 525 height 30
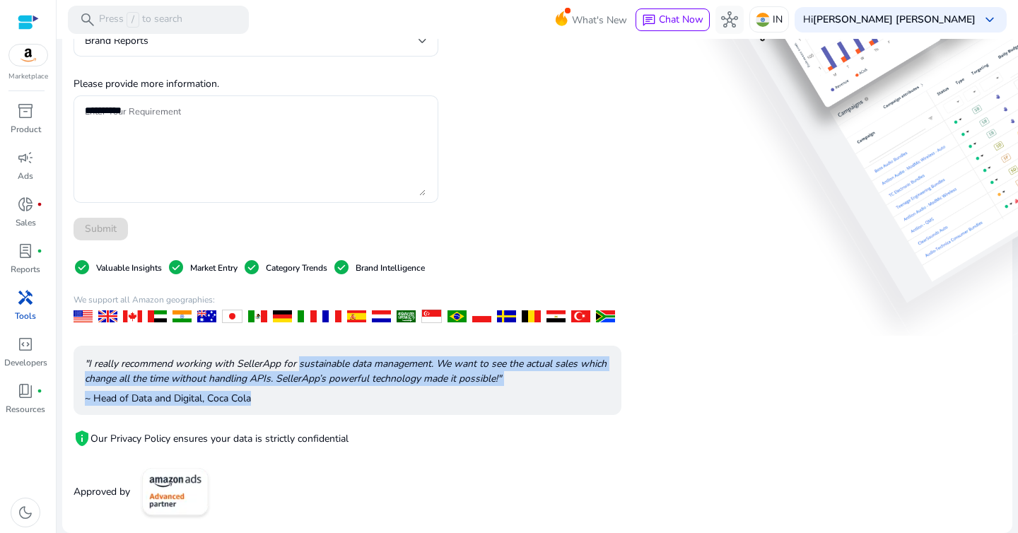
drag, startPoint x: 300, startPoint y: 368, endPoint x: 414, endPoint y: 394, distance: 116.9
click at [411, 393] on div ""I really recommend working with SellerApp for sustainable data management. We …" at bounding box center [348, 381] width 548 height 70
click at [414, 394] on p "~ Head of Data and Digital, Coca Cola" at bounding box center [347, 398] width 525 height 15
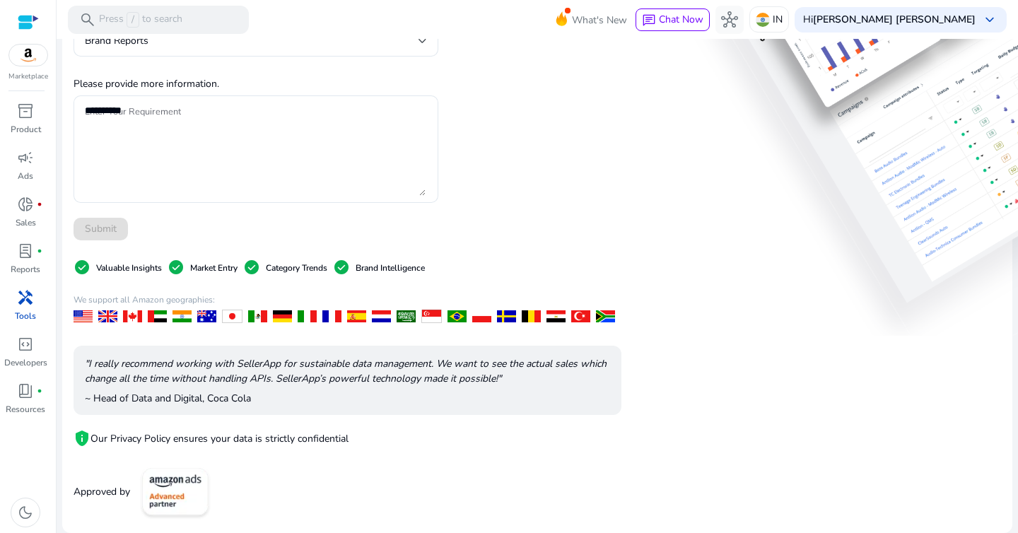
click at [455, 376] on p ""I really recommend working with SellerApp for sustainable data management. We …" at bounding box center [347, 371] width 525 height 30
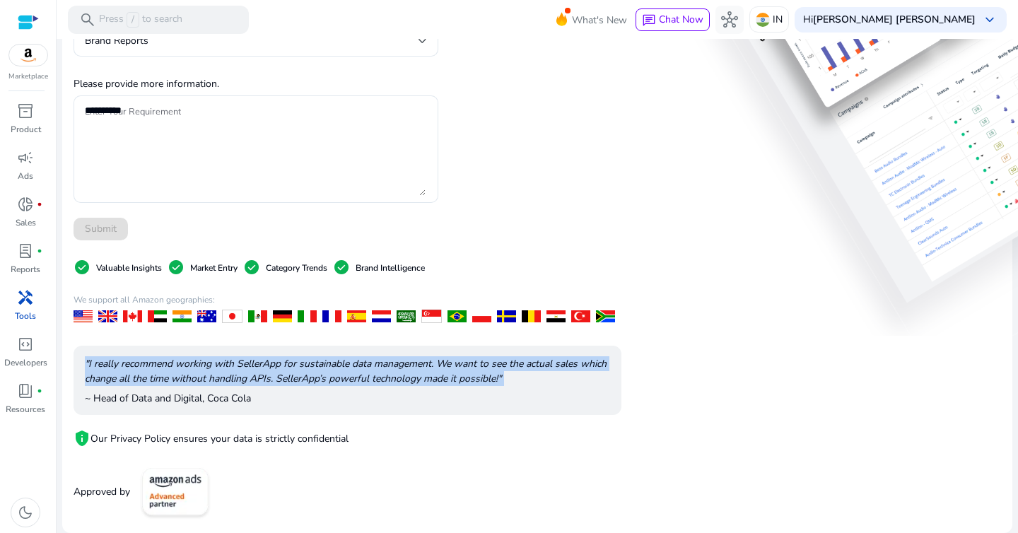
click at [455, 376] on p ""I really recommend working with SellerApp for sustainable data management. We …" at bounding box center [347, 371] width 525 height 30
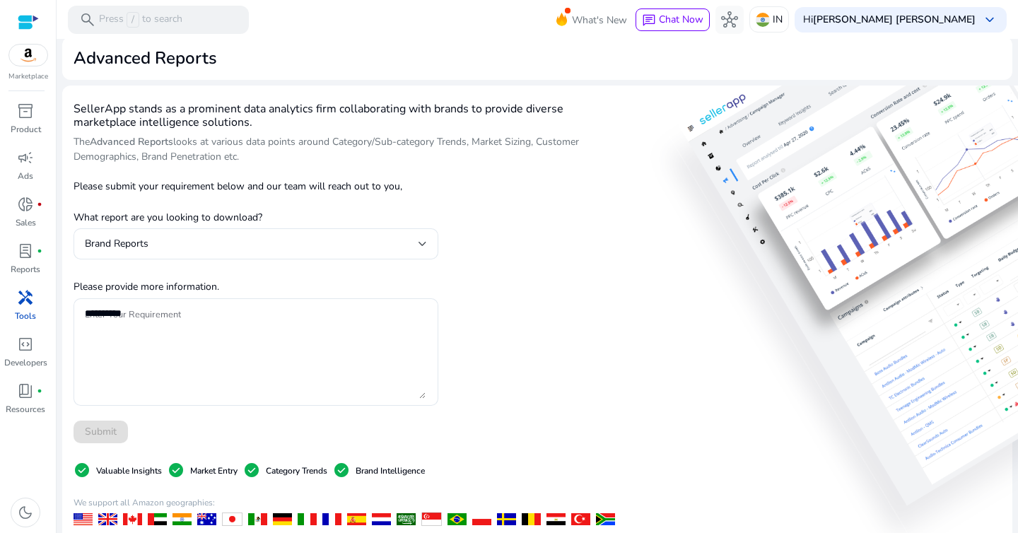
scroll to position [0, 0]
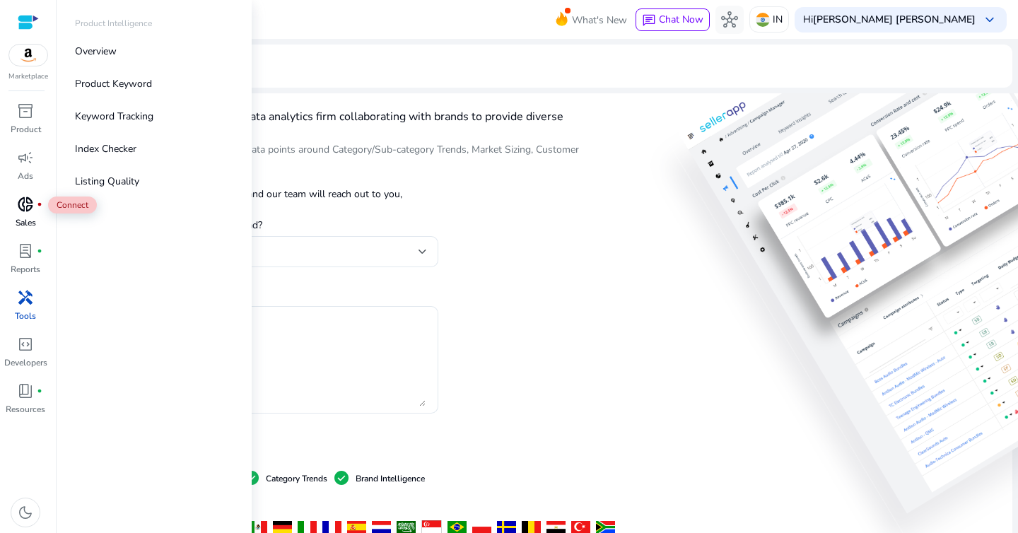
click at [33, 207] on span "donut_small" at bounding box center [25, 204] width 17 height 17
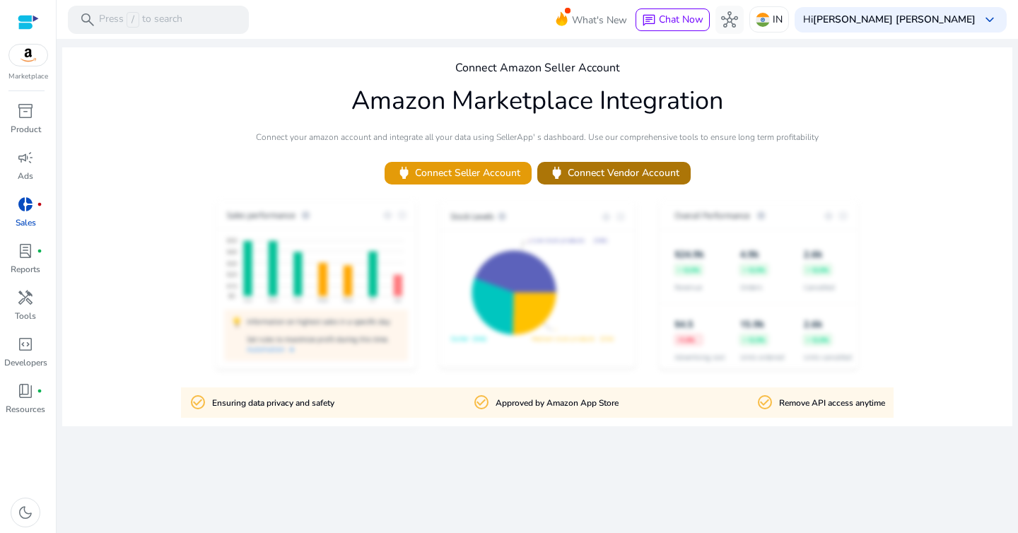
click at [620, 176] on span "power Connect Vendor Account" at bounding box center [614, 173] width 131 height 16
click at [30, 247] on span "lab_profile" at bounding box center [25, 250] width 17 height 17
